Goal: Task Accomplishment & Management: Use online tool/utility

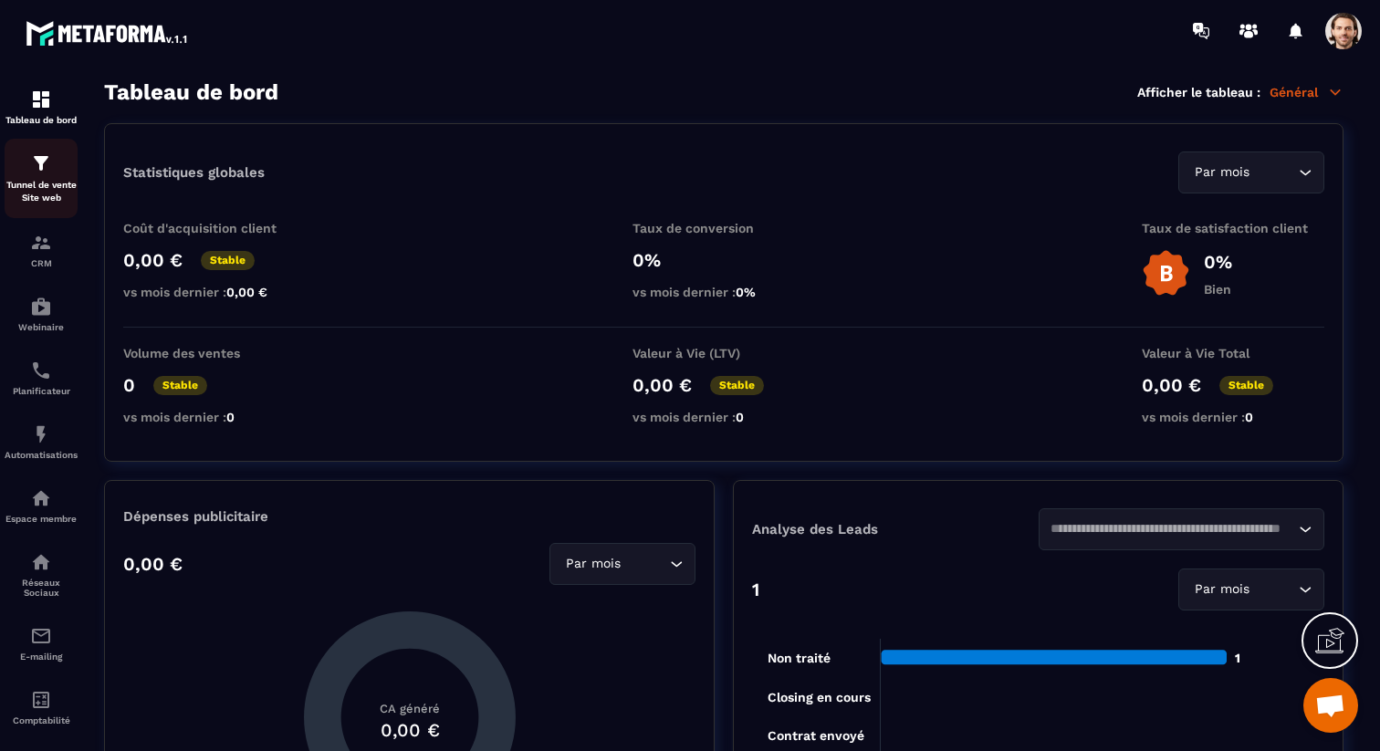
click at [48, 196] on p "Tunnel de vente Site web" at bounding box center [41, 192] width 73 height 26
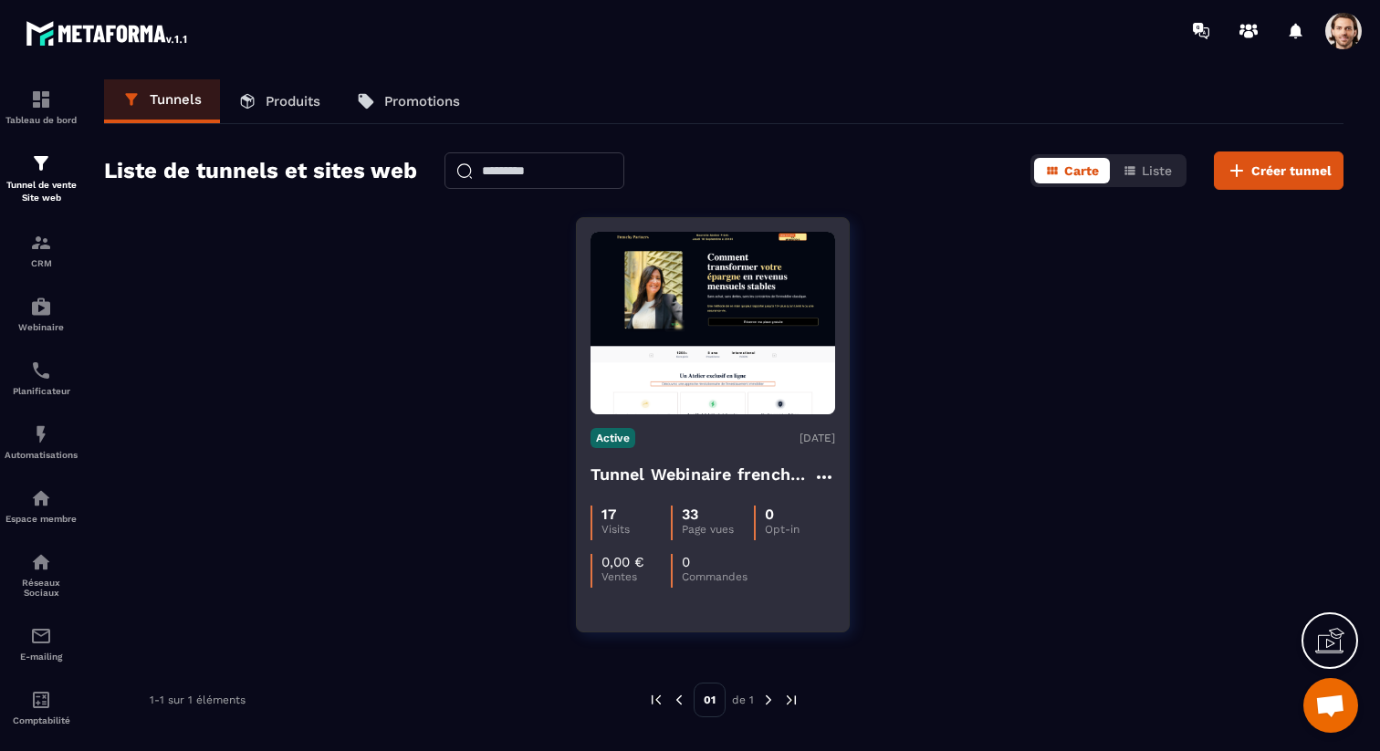
click at [694, 506] on p "33" at bounding box center [690, 514] width 16 height 17
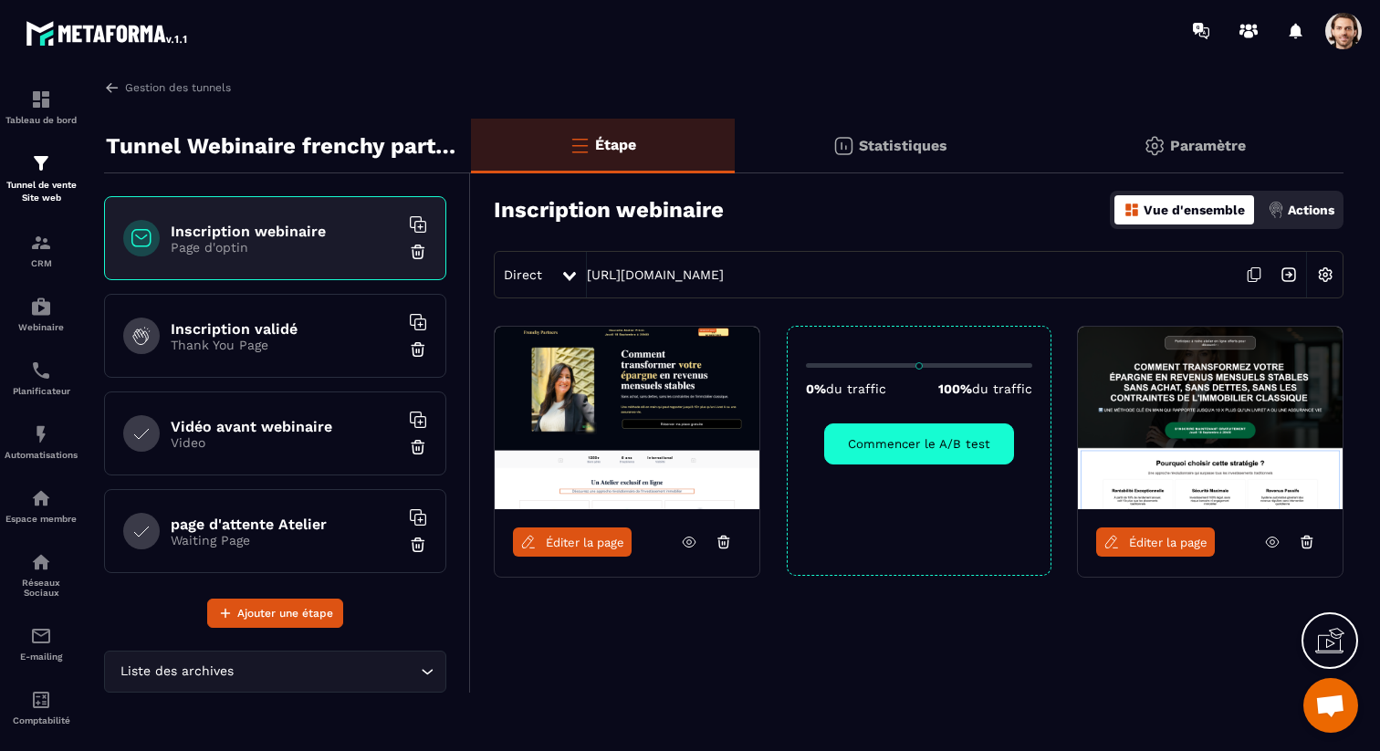
click at [320, 320] on h6 "Inscription validé" at bounding box center [285, 328] width 228 height 17
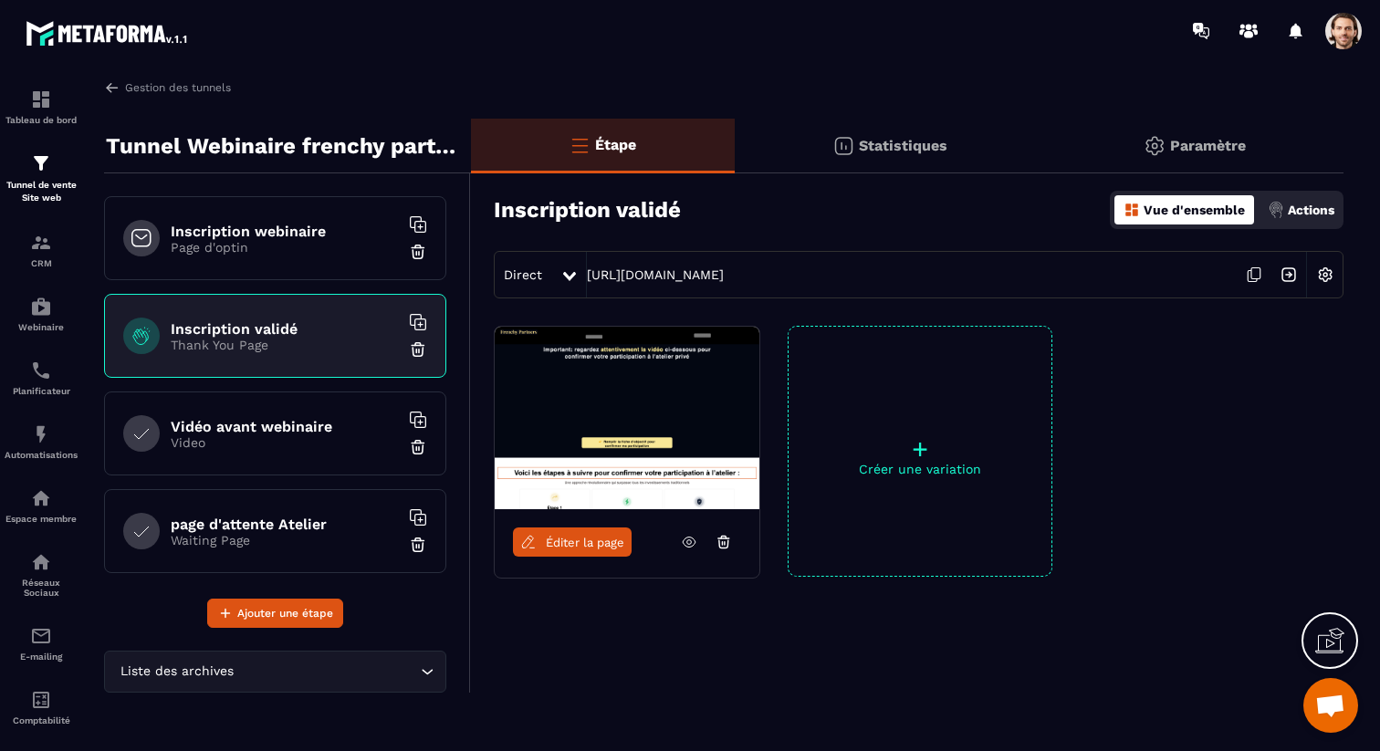
click at [598, 542] on span "Éditer la page" at bounding box center [585, 543] width 79 height 14
